Goal: Task Accomplishment & Management: Manage account settings

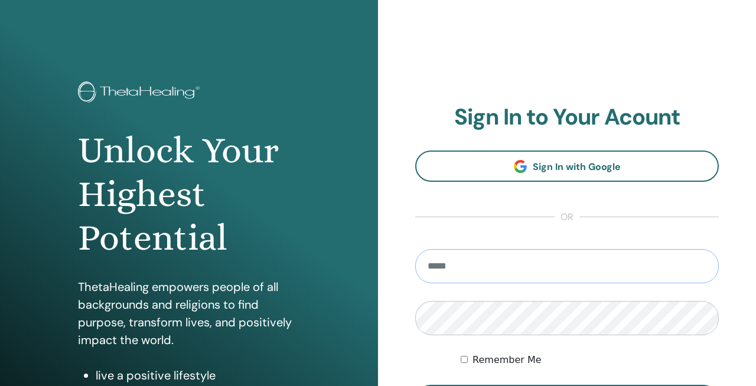
type input "**********"
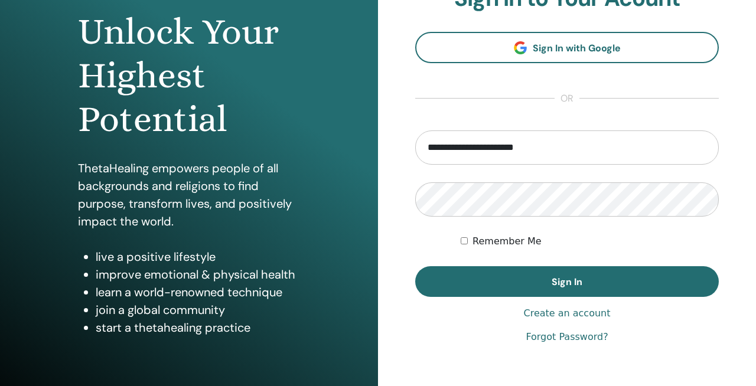
scroll to position [135, 0]
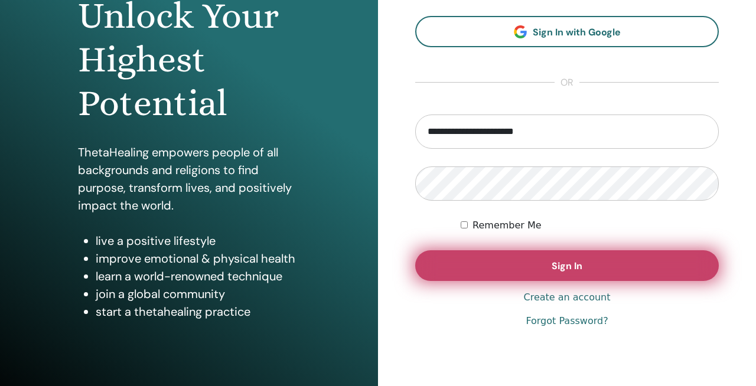
click at [582, 271] on span "Sign In" at bounding box center [567, 266] width 31 height 12
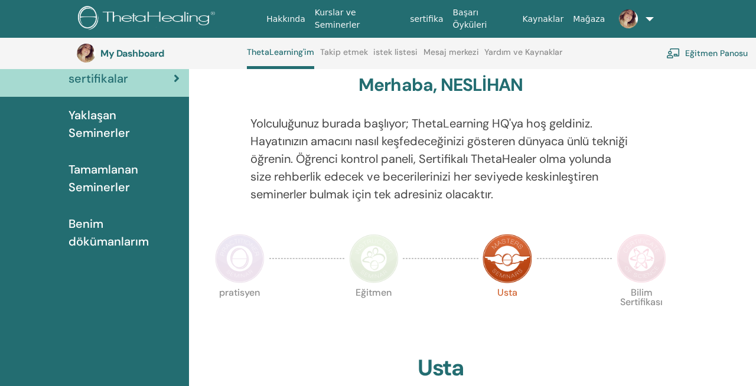
scroll to position [66, 0]
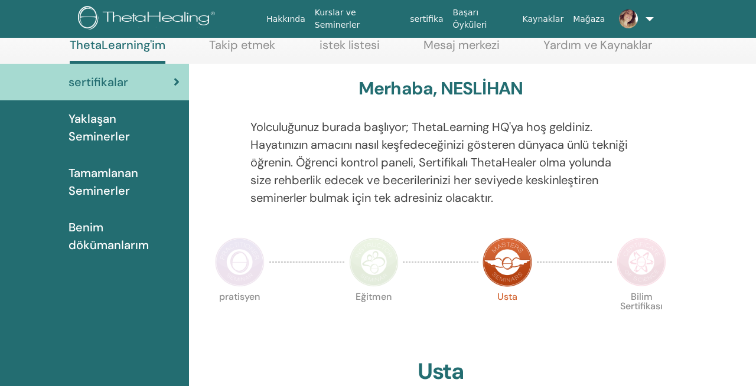
click at [85, 219] on span "Benim dökümanlarım" at bounding box center [124, 236] width 111 height 35
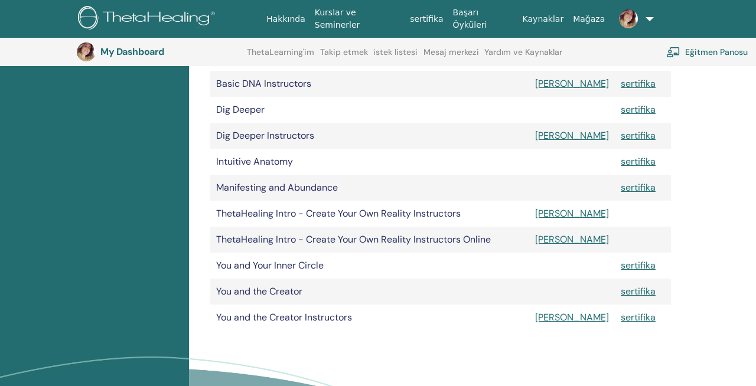
scroll to position [301, 0]
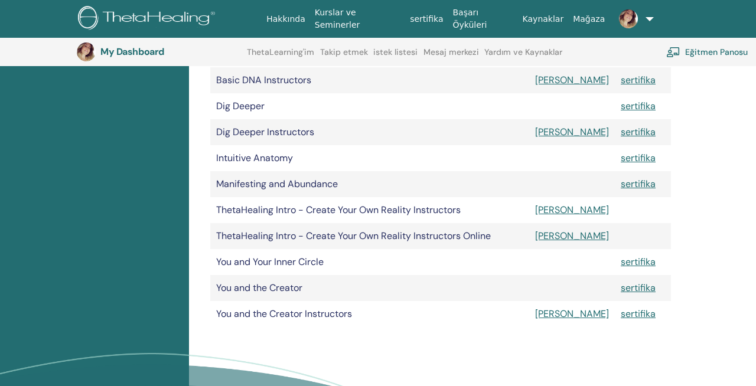
click at [630, 314] on link "sertifika" at bounding box center [638, 314] width 35 height 12
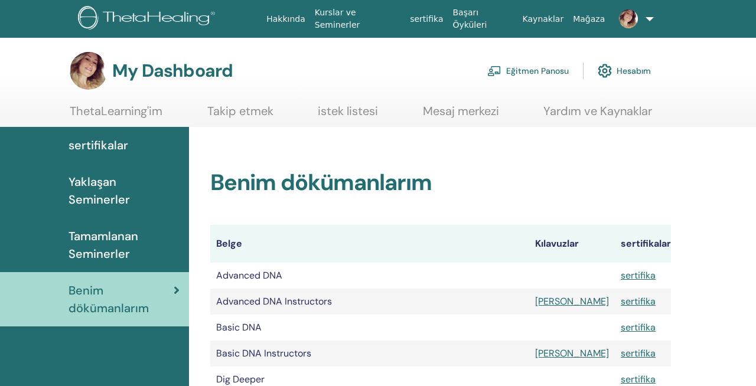
scroll to position [0, 0]
click at [625, 73] on link "Hesabım" at bounding box center [624, 71] width 53 height 26
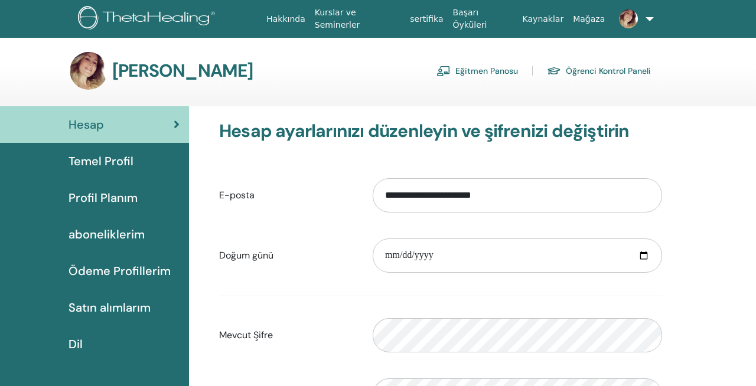
click at [106, 161] on span "Temel Profil" at bounding box center [101, 161] width 65 height 18
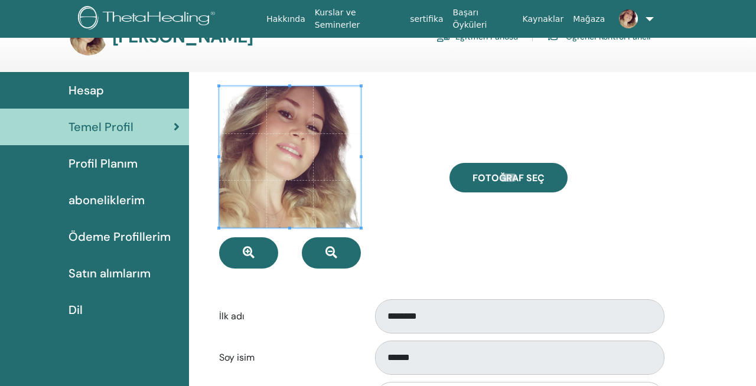
scroll to position [33, 0]
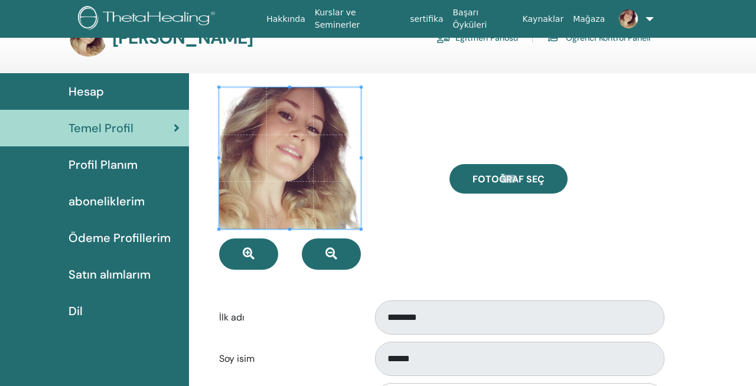
click at [102, 166] on span "Profil Planım" at bounding box center [103, 165] width 69 height 18
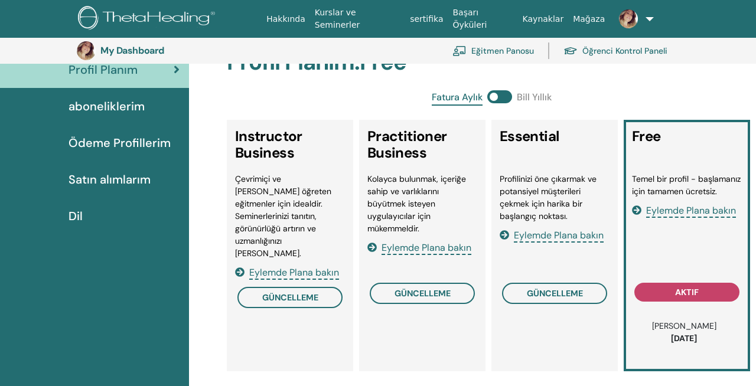
scroll to position [154, 0]
click at [698, 211] on span "Eylemde Plana bakın" at bounding box center [691, 211] width 90 height 14
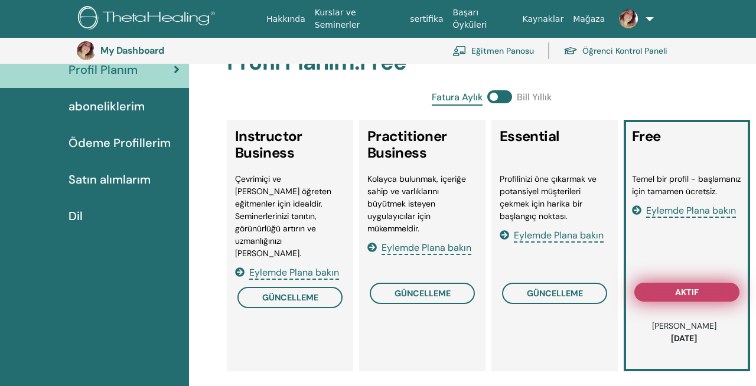
click at [689, 294] on span "aktif" at bounding box center [687, 292] width 24 height 9
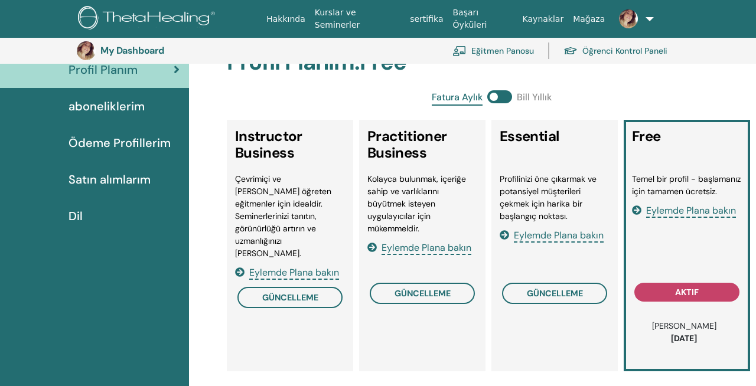
click at [692, 241] on div "Temel bir profil - başlamanız için tamamen ücretsiz. Eylemde Plana bakın" at bounding box center [687, 224] width 110 height 103
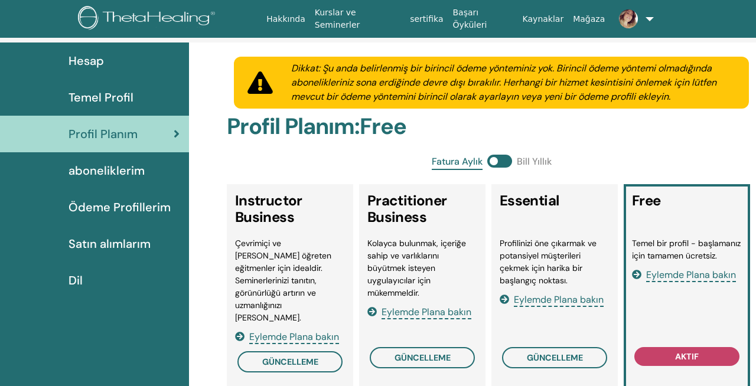
scroll to position [61, 0]
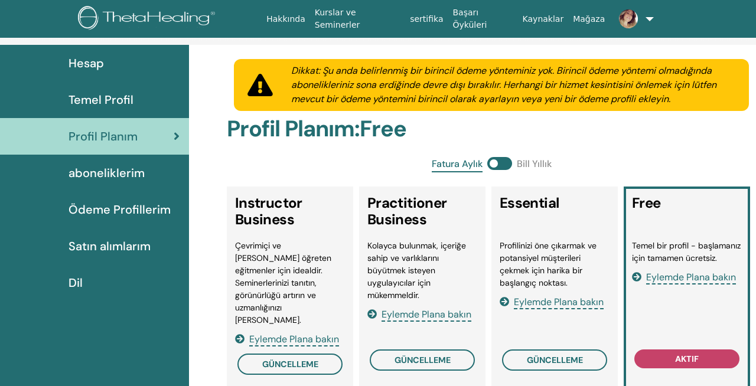
click at [124, 170] on span "aboneliklerim" at bounding box center [107, 173] width 76 height 18
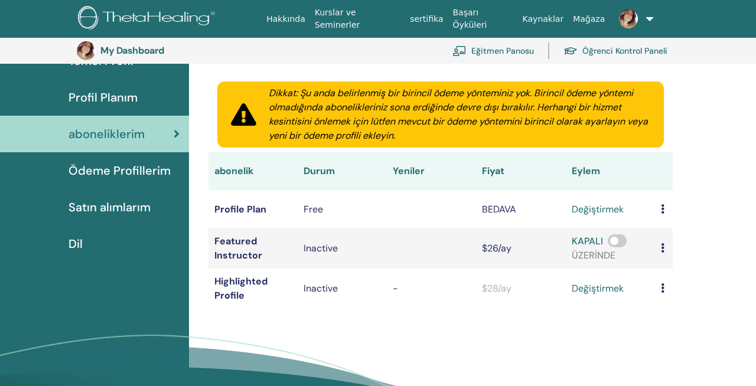
scroll to position [142, 0]
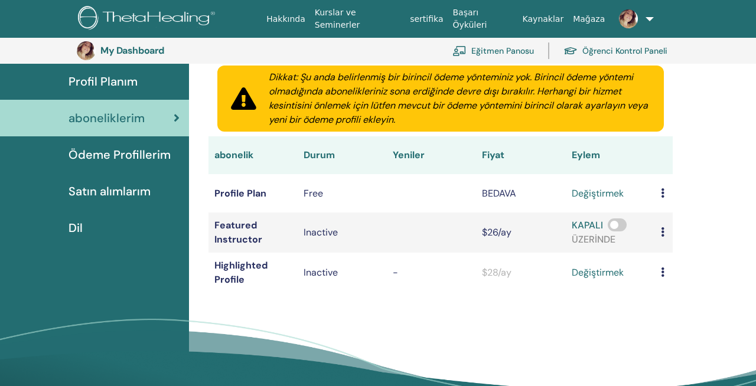
click at [136, 154] on span "Ödeme Profillerim" at bounding box center [120, 155] width 102 height 18
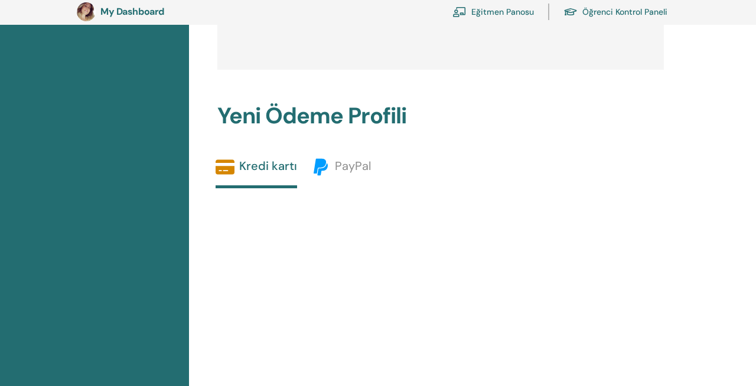
scroll to position [252, 0]
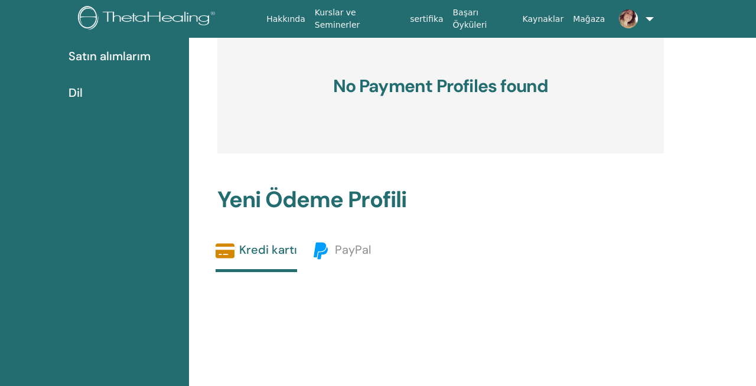
click at [115, 65] on span "Satın alımlarım" at bounding box center [110, 56] width 82 height 18
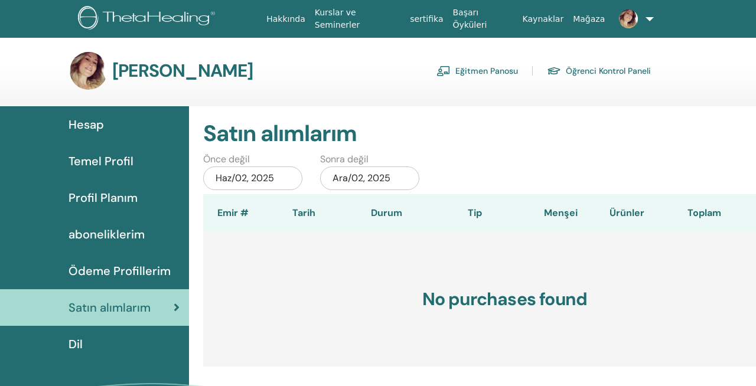
click at [104, 130] on div "Hesap" at bounding box center [94, 125] width 170 height 18
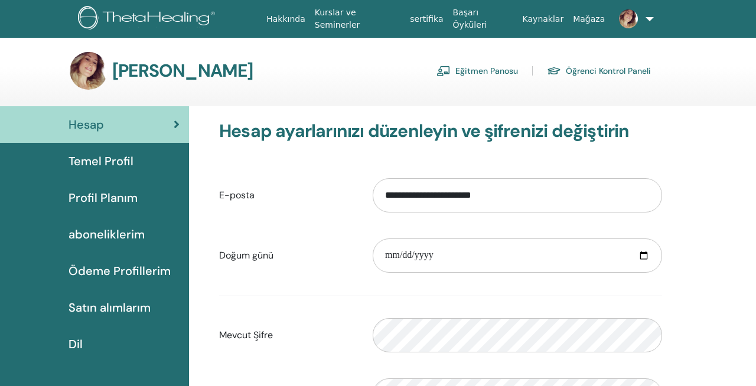
click at [471, 70] on link "Eğitmen Panosu" at bounding box center [477, 70] width 82 height 19
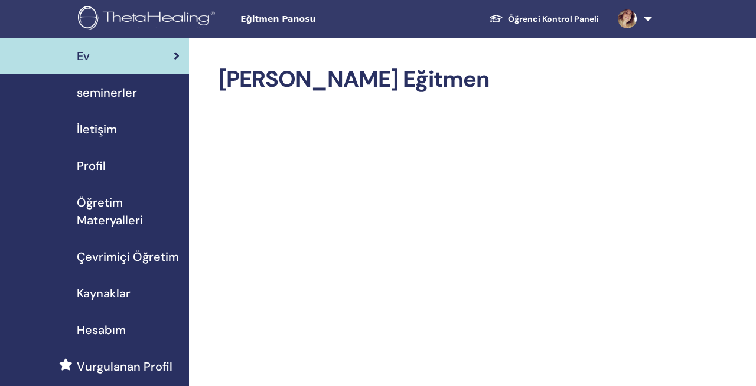
click at [120, 257] on span "Çevrimiçi Öğretim" at bounding box center [128, 257] width 102 height 18
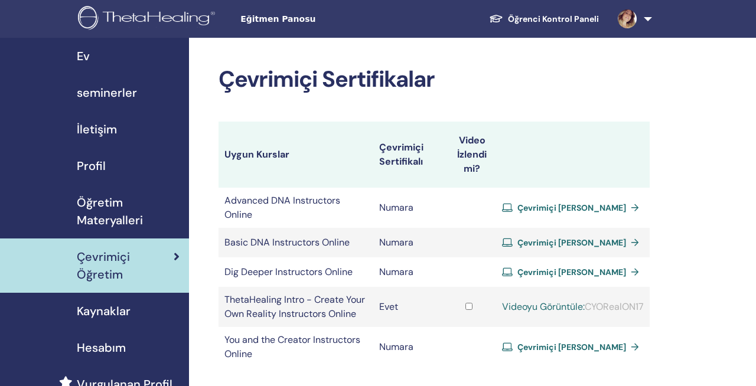
click at [582, 301] on link "Videoyu Görüntüle:" at bounding box center [543, 307] width 83 height 12
click at [590, 237] on span "Çevrimiçi [PERSON_NAME]" at bounding box center [571, 242] width 109 height 11
click at [584, 203] on span "Çevrimiçi Sertifika Alın" at bounding box center [571, 208] width 109 height 11
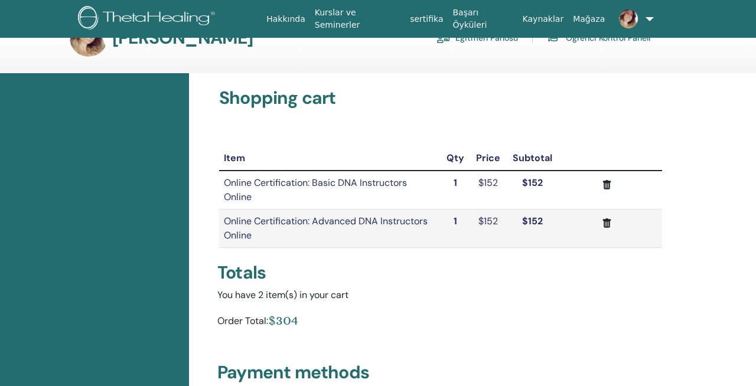
scroll to position [17, 0]
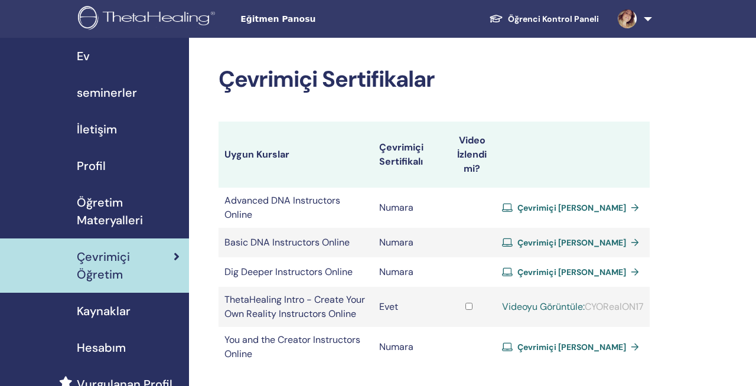
click at [583, 342] on span "Çevrimiçi Sertifika Alın" at bounding box center [571, 347] width 109 height 11
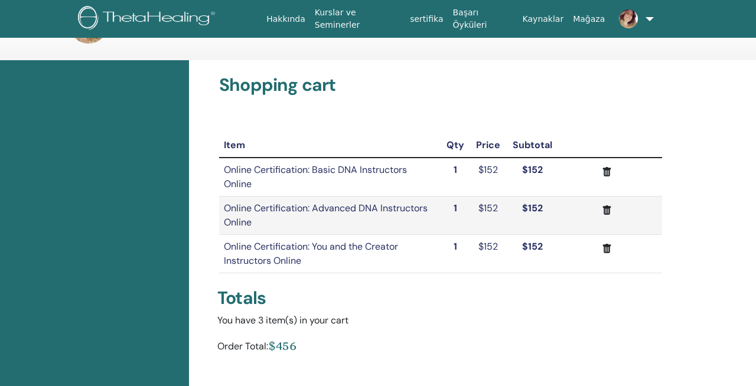
scroll to position [51, 0]
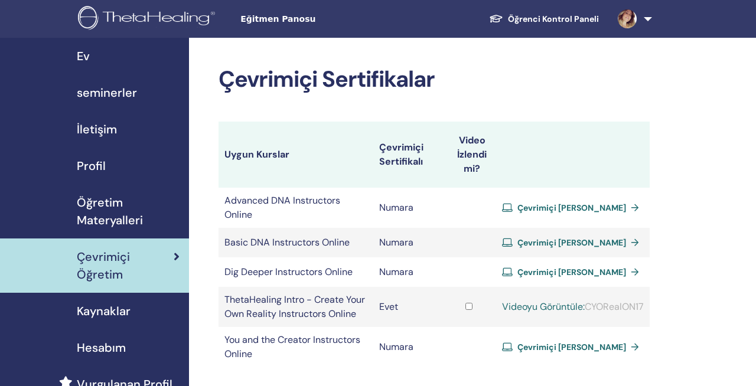
click at [579, 342] on span "Çevrimiçi Sertifika Alın" at bounding box center [571, 347] width 109 height 11
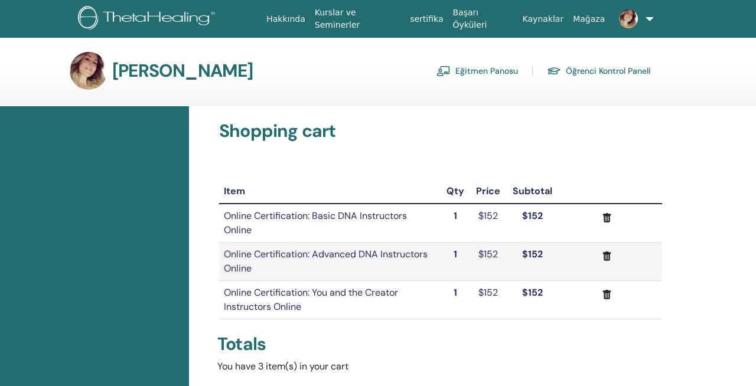
click at [608, 218] on icon "submit" at bounding box center [607, 218] width 12 height 12
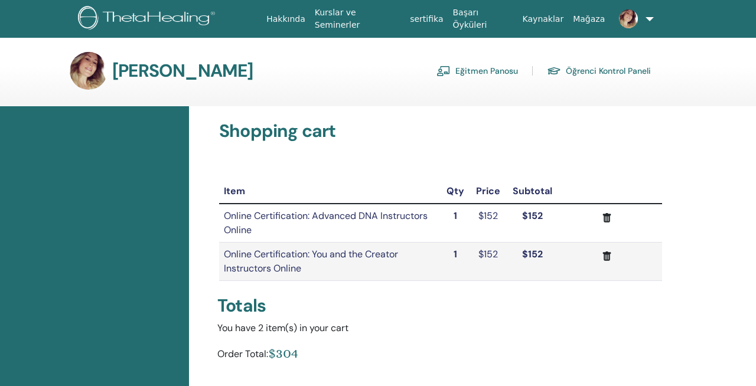
click at [608, 218] on icon "submit" at bounding box center [607, 218] width 12 height 12
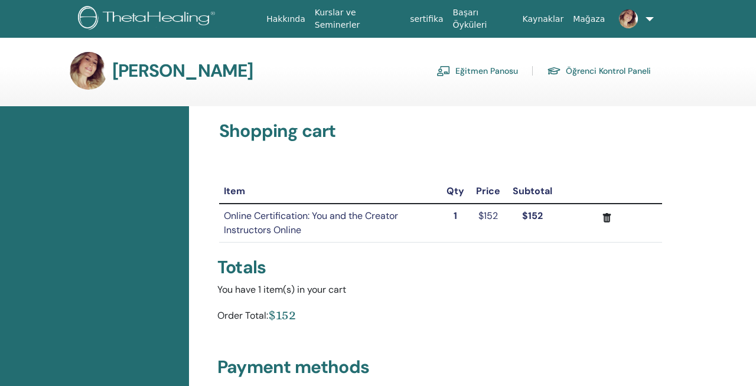
click at [606, 219] on icon "submit" at bounding box center [607, 217] width 8 height 9
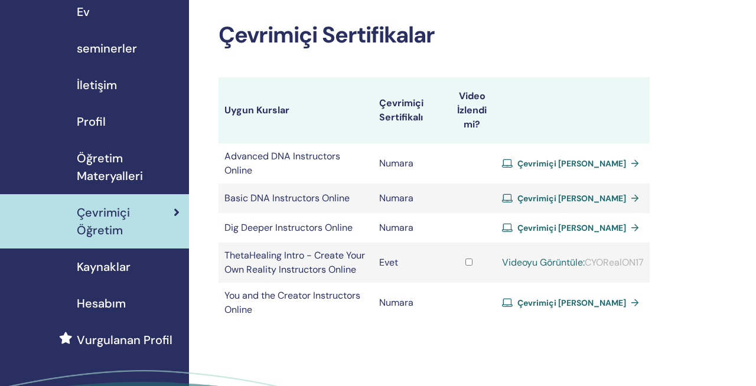
scroll to position [51, 0]
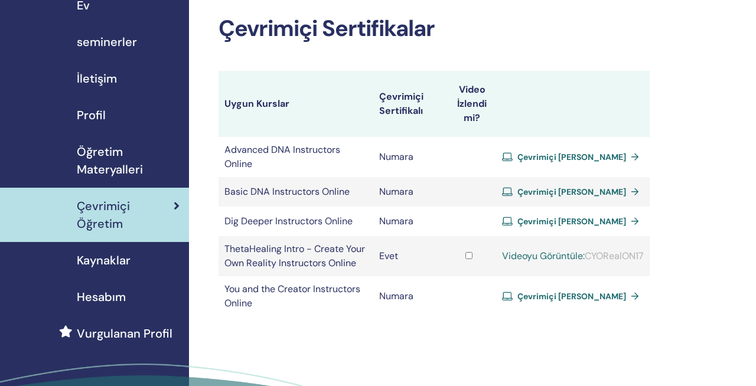
click at [120, 258] on span "Kaynaklar" at bounding box center [104, 261] width 54 height 18
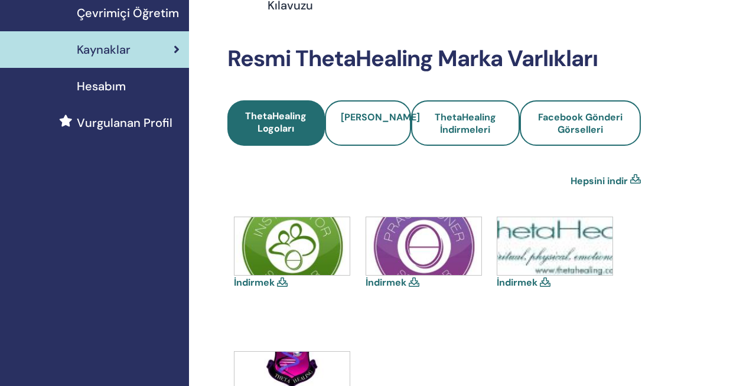
scroll to position [212, 0]
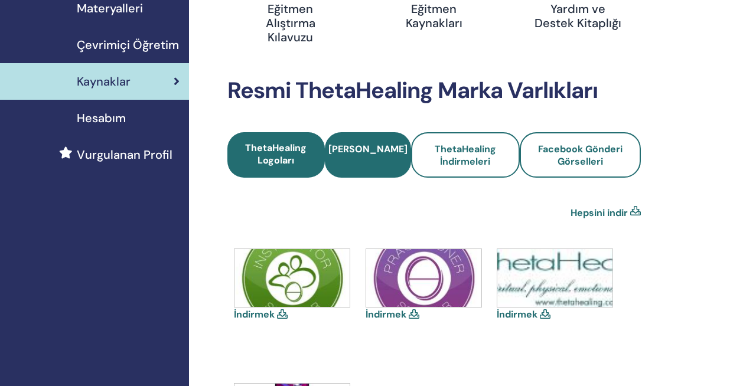
click at [376, 163] on span "Seminer Simgeleri" at bounding box center [367, 155] width 79 height 25
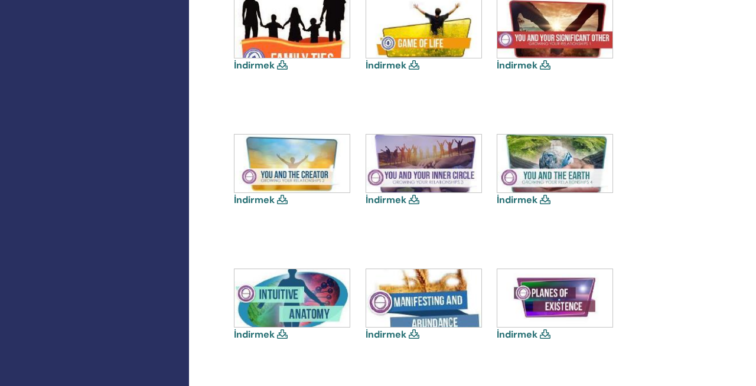
scroll to position [733, 0]
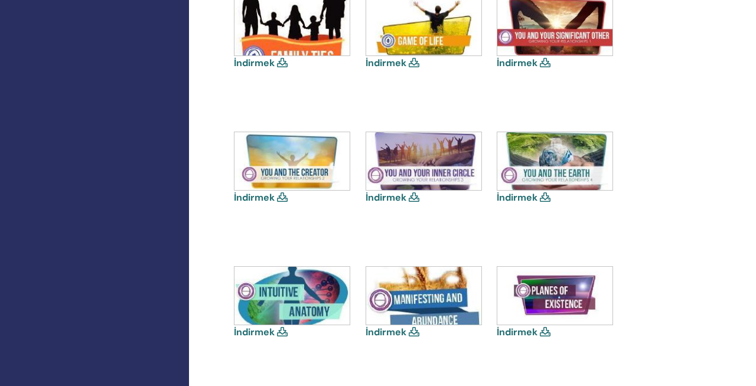
click at [295, 182] on img at bounding box center [291, 161] width 115 height 58
click at [282, 196] on icon at bounding box center [282, 197] width 11 height 9
click at [264, 198] on link "İndirmek" at bounding box center [254, 197] width 41 height 12
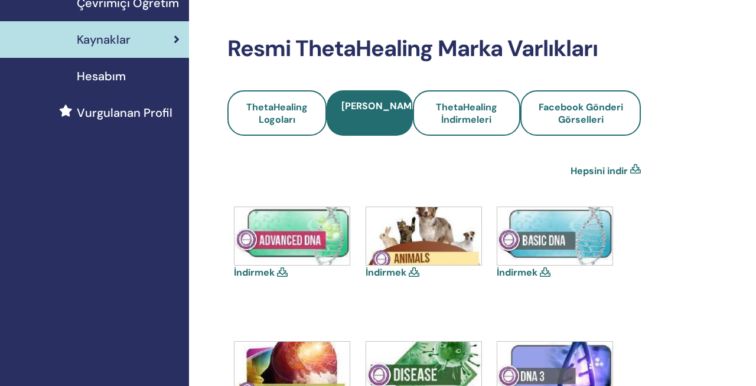
scroll to position [245, 0]
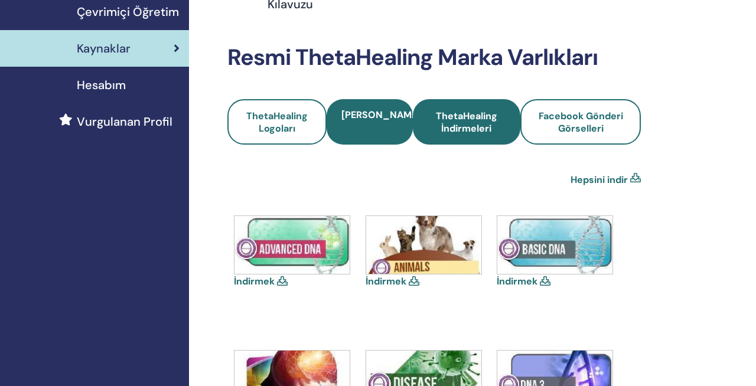
click at [478, 134] on link "ThetaHealing İndirmeleri" at bounding box center [467, 121] width 108 height 45
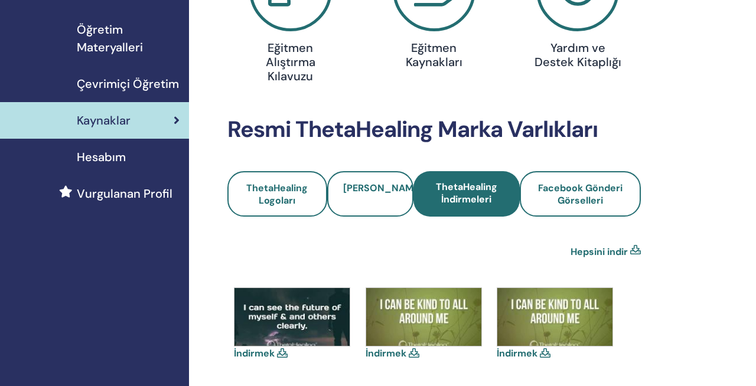
scroll to position [168, 0]
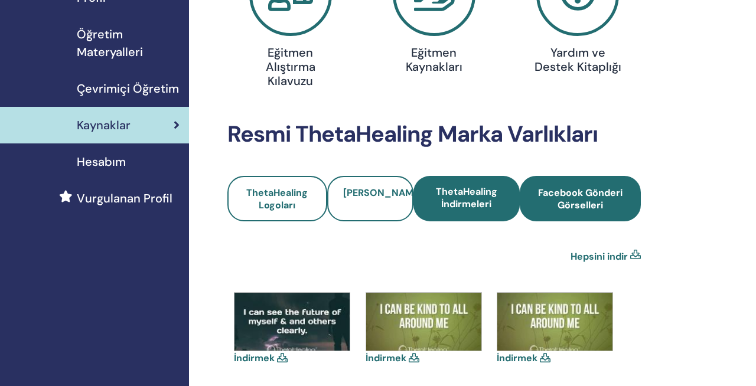
click at [572, 205] on span "Facebook Gönderi Görselleri" at bounding box center [580, 199] width 89 height 25
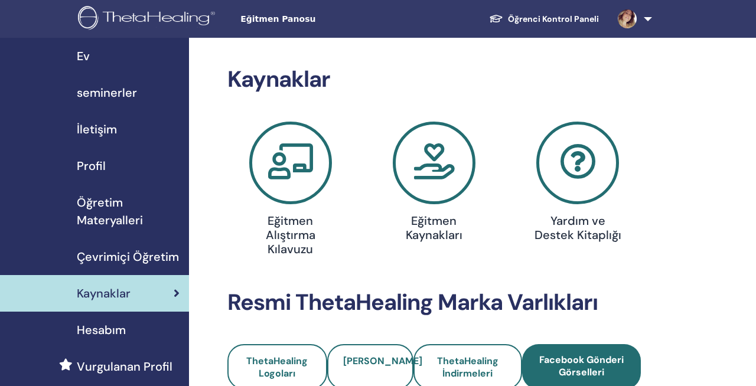
click at [295, 175] on icon at bounding box center [290, 163] width 83 height 83
click at [436, 185] on icon at bounding box center [434, 163] width 83 height 83
click at [586, 177] on icon at bounding box center [577, 163] width 83 height 83
click at [109, 93] on span "seminerler" at bounding box center [107, 93] width 60 height 18
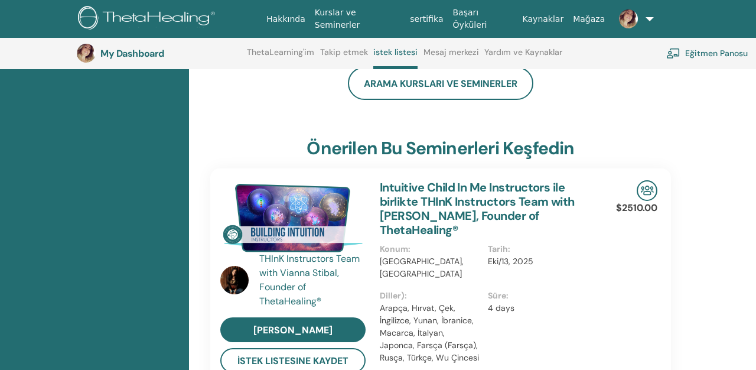
scroll to position [294, 0]
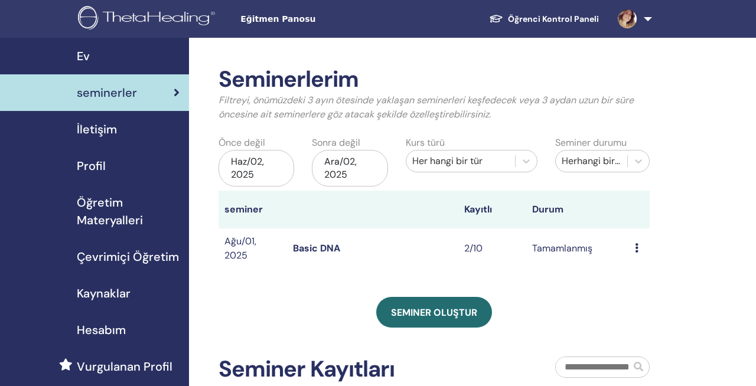
click at [650, 20] on link at bounding box center [632, 19] width 48 height 38
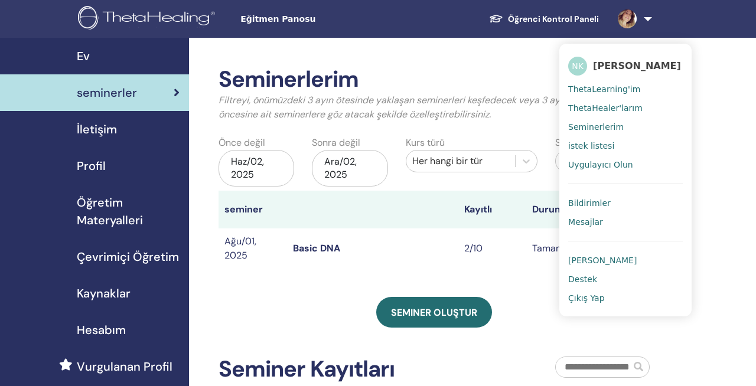
click at [595, 299] on span "Çıkış Yap" at bounding box center [586, 298] width 37 height 11
